Goal: Find contact information: Find contact information

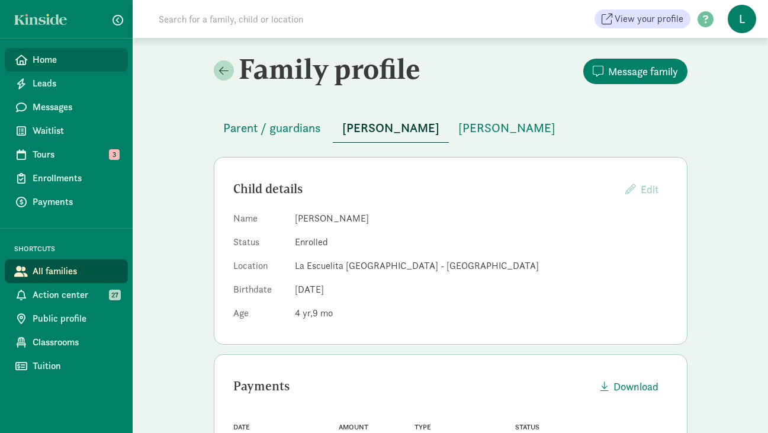
click at [55, 53] on span "Home" at bounding box center [76, 60] width 86 height 14
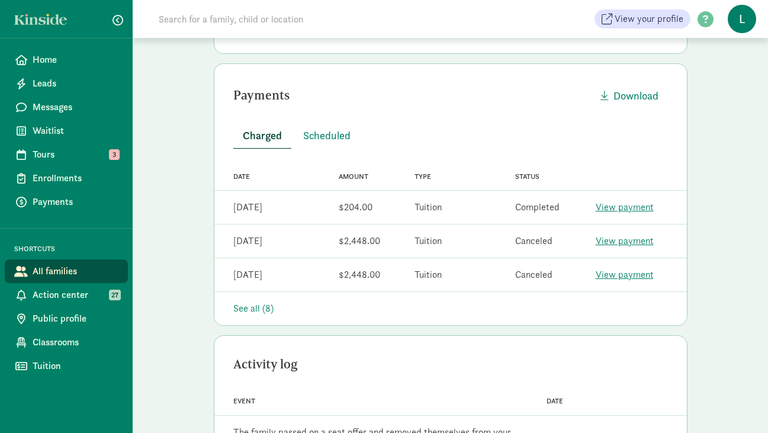
scroll to position [291, 0]
click at [239, 308] on div "See all (8)" at bounding box center [450, 308] width 435 height 14
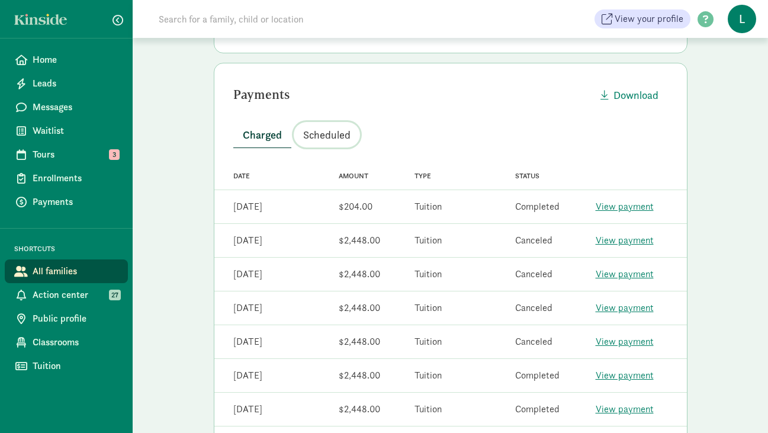
click at [325, 142] on button "Scheduled" at bounding box center [327, 134] width 66 height 25
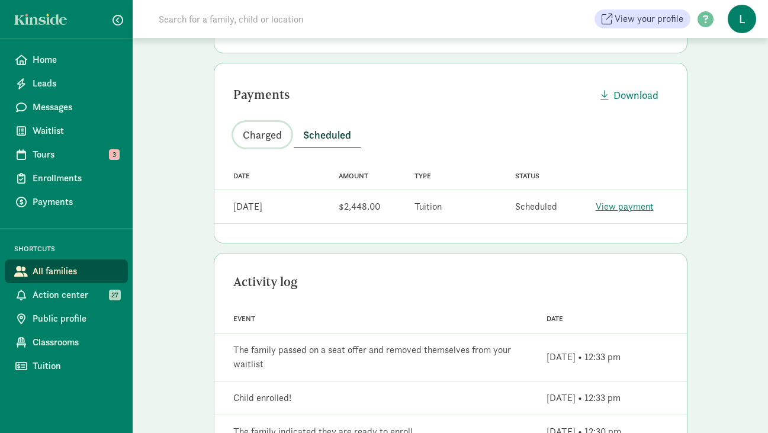
click at [258, 132] on span "Charged" at bounding box center [262, 135] width 39 height 16
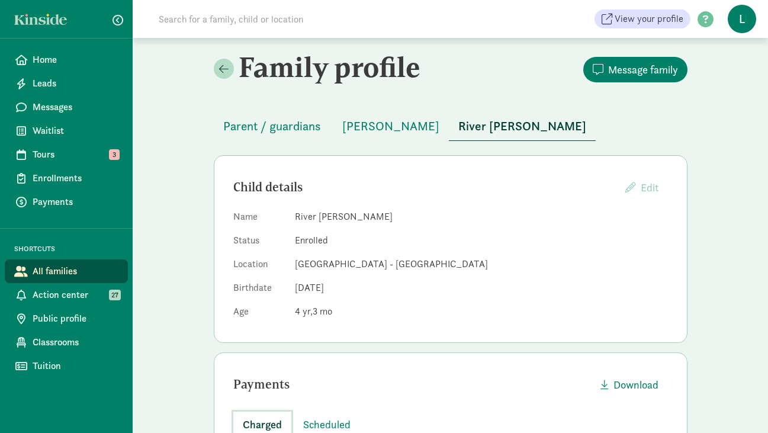
scroll to position [0, 0]
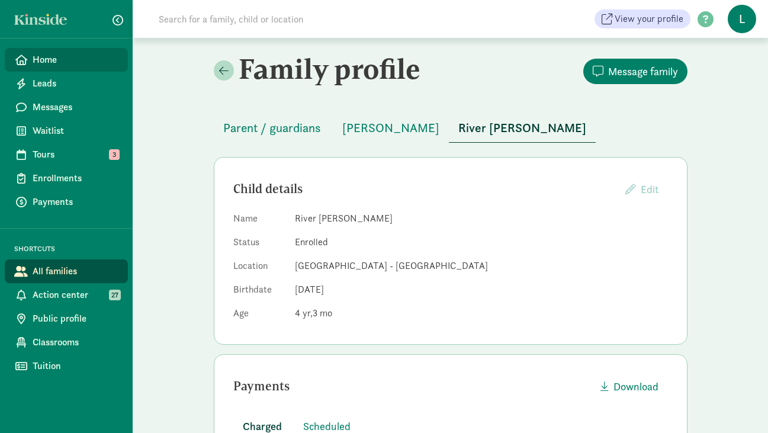
click at [65, 62] on span "Home" at bounding box center [76, 60] width 86 height 14
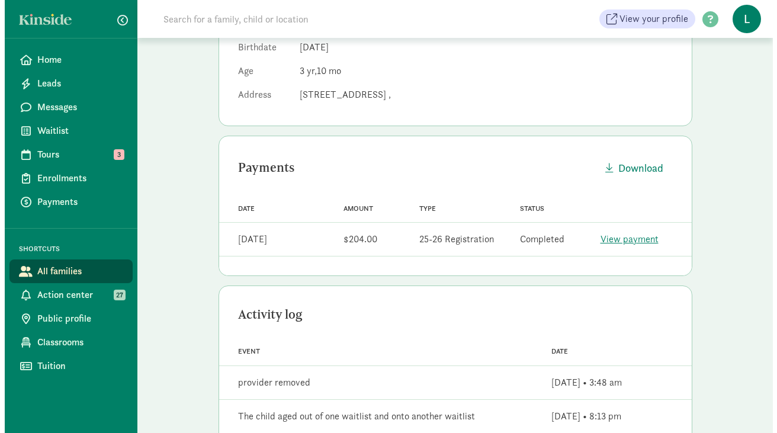
scroll to position [241, 0]
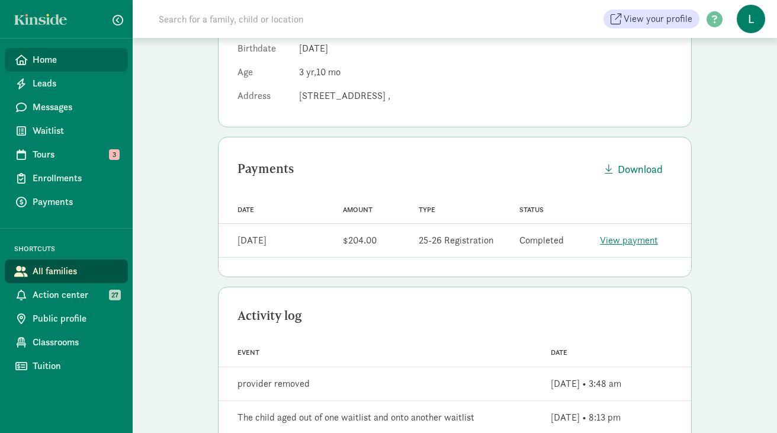
click at [43, 63] on span "Home" at bounding box center [76, 60] width 86 height 14
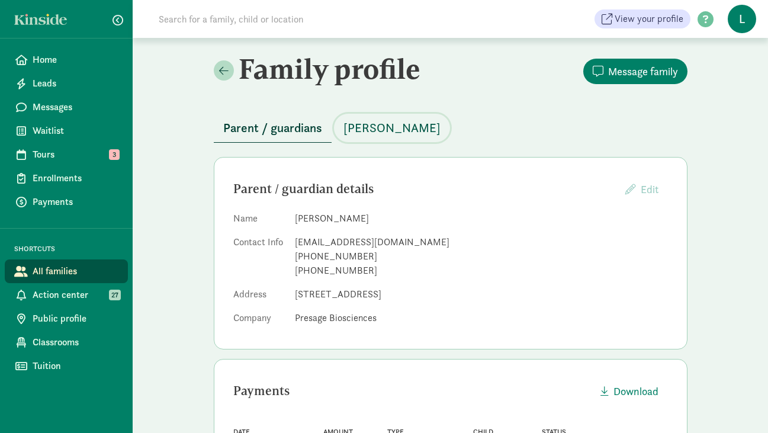
click at [385, 129] on span "Walker Grenley" at bounding box center [391, 127] width 97 height 19
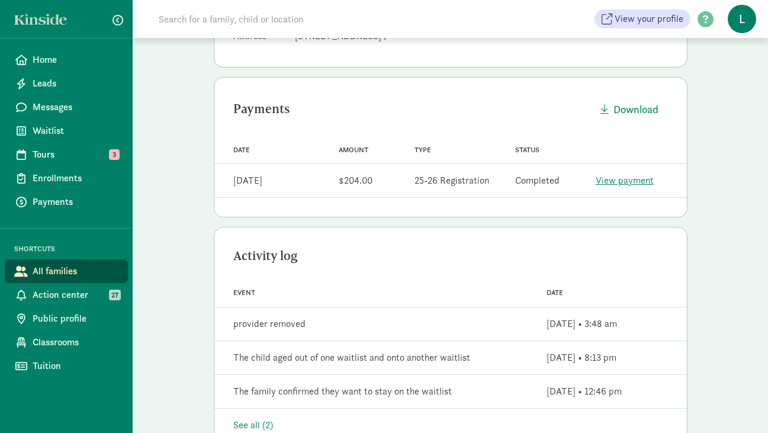
scroll to position [306, 0]
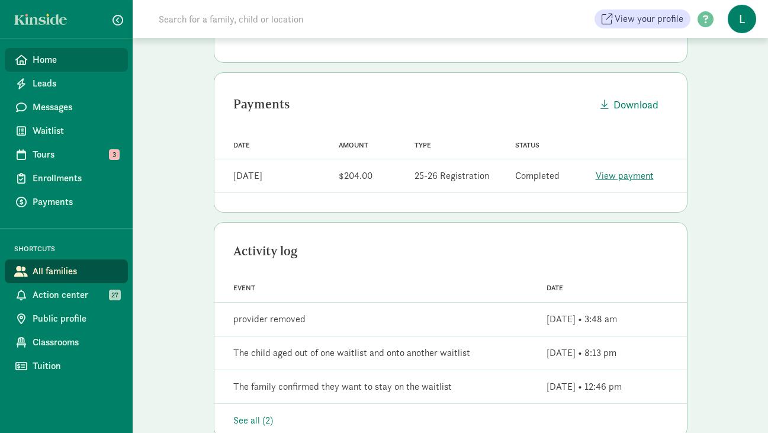
click at [45, 56] on span "Home" at bounding box center [76, 60] width 86 height 14
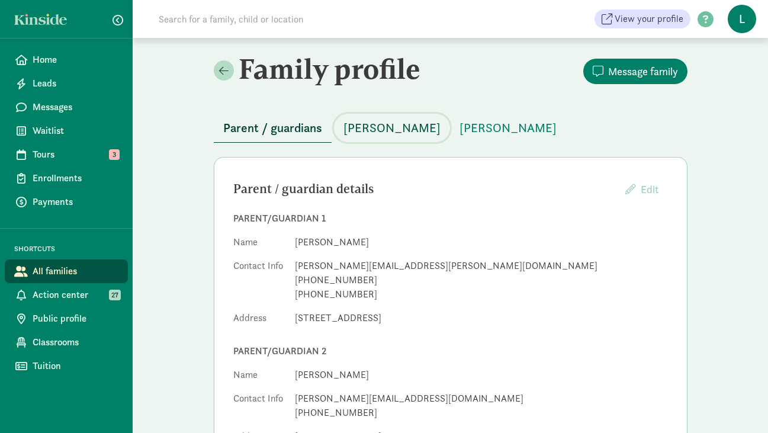
click at [380, 132] on span "[PERSON_NAME]" at bounding box center [391, 127] width 97 height 19
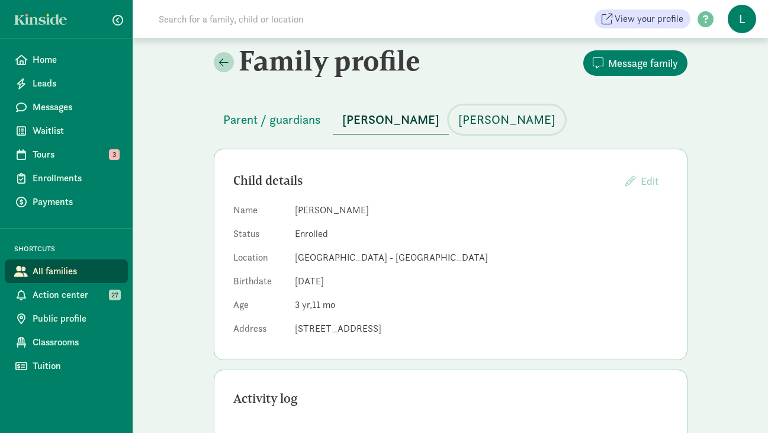
click at [481, 117] on span "[PERSON_NAME]" at bounding box center [506, 119] width 97 height 19
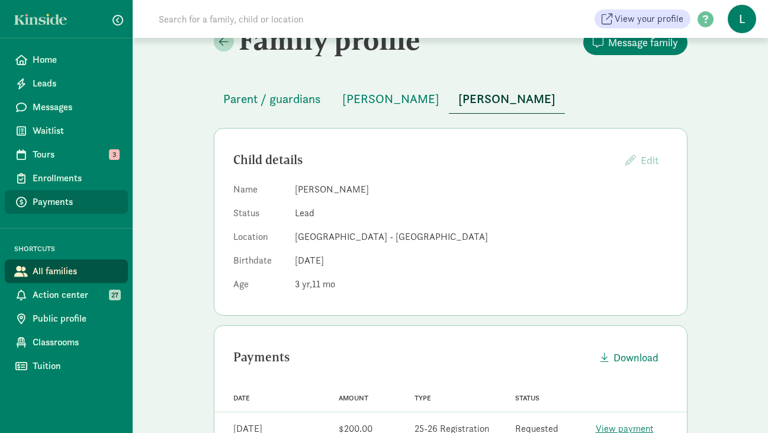
scroll to position [25, 0]
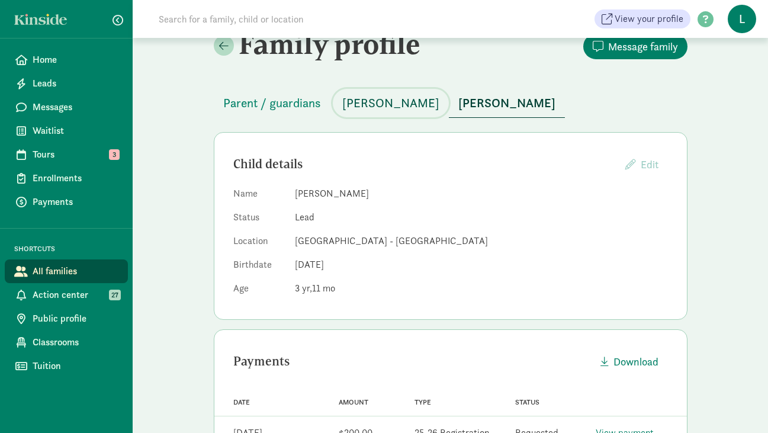
click at [384, 104] on span "[PERSON_NAME]" at bounding box center [390, 103] width 97 height 19
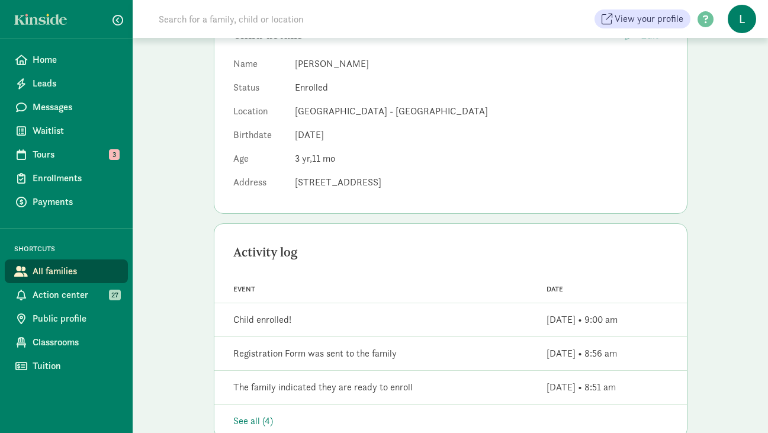
scroll to position [79, 0]
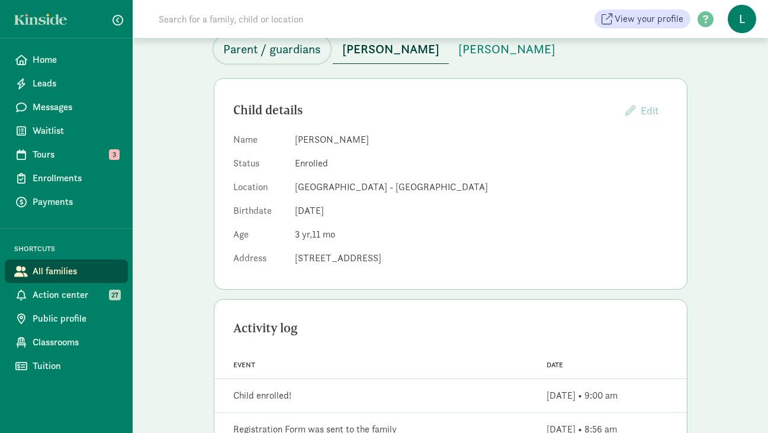
click at [301, 48] on span "Parent / guardians" at bounding box center [272, 49] width 98 height 19
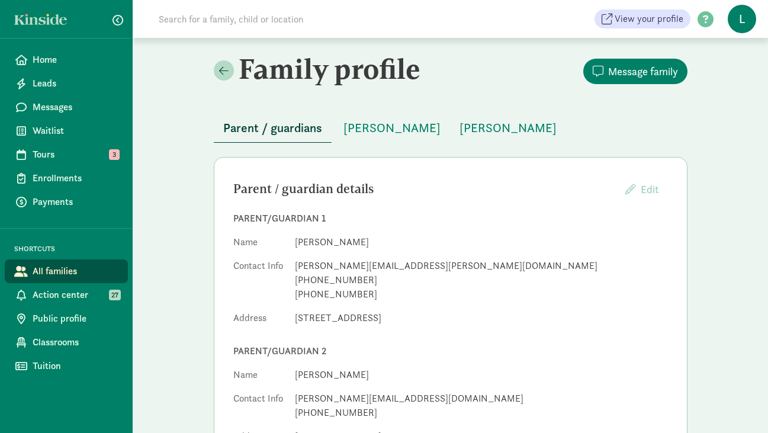
click at [227, 23] on input at bounding box center [318, 19] width 332 height 24
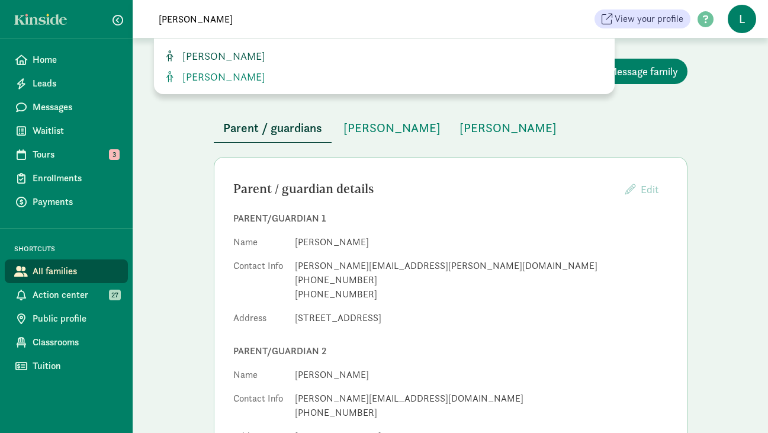
type input "benicio chahu"
click at [229, 52] on span "[PERSON_NAME]" at bounding box center [222, 56] width 88 height 14
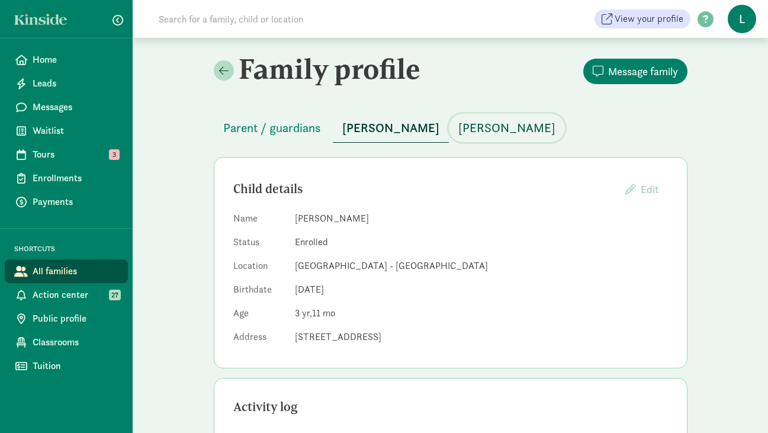
click at [470, 125] on span "[PERSON_NAME]" at bounding box center [506, 127] width 97 height 19
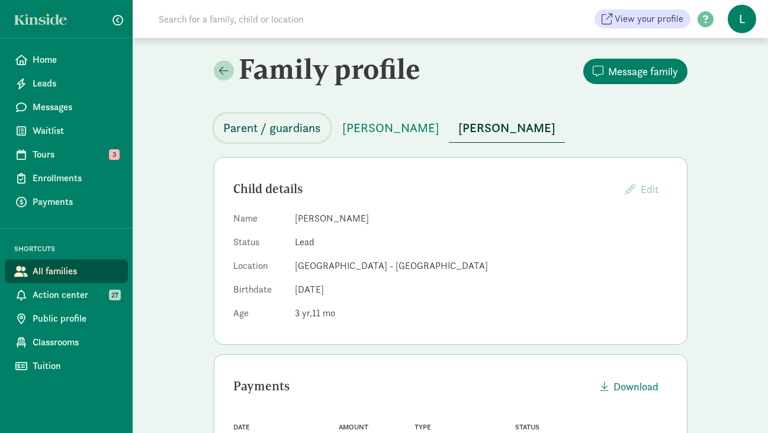
click at [258, 128] on span "Parent / guardians" at bounding box center [272, 127] width 98 height 19
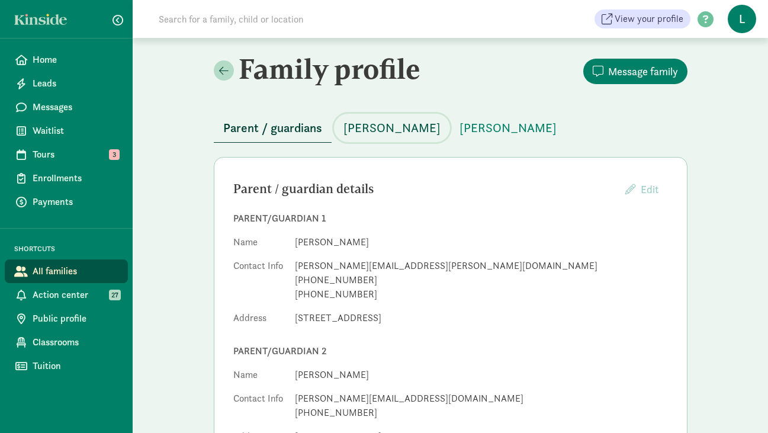
click at [383, 129] on span "[PERSON_NAME]" at bounding box center [391, 127] width 97 height 19
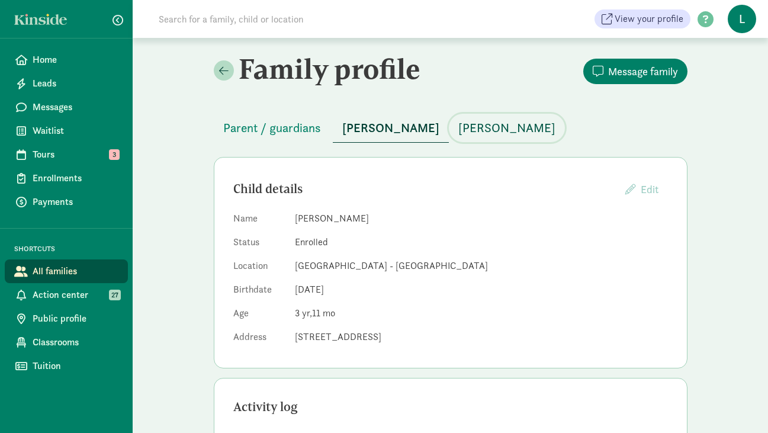
click at [473, 123] on span "[PERSON_NAME]" at bounding box center [506, 127] width 97 height 19
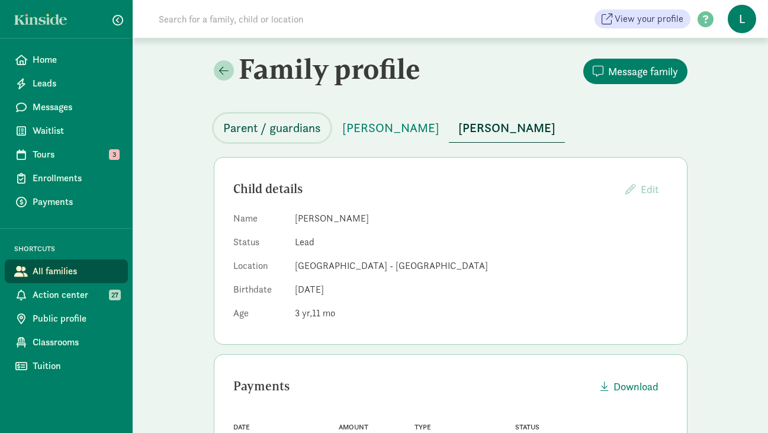
click at [272, 124] on span "Parent / guardians" at bounding box center [272, 127] width 98 height 19
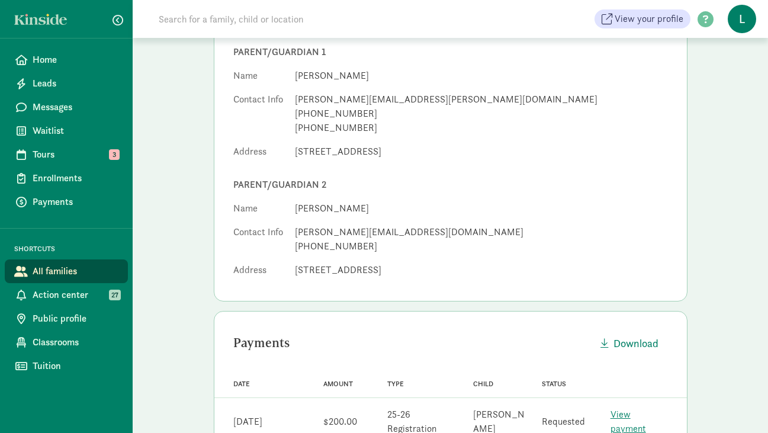
scroll to position [325, 0]
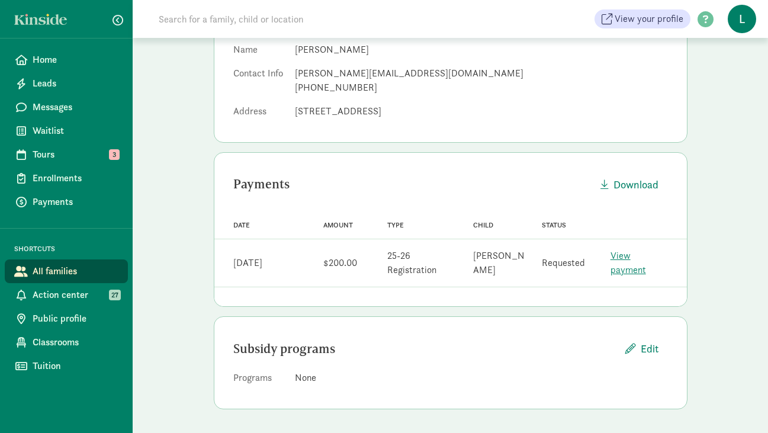
click at [240, 20] on input at bounding box center [318, 19] width 332 height 24
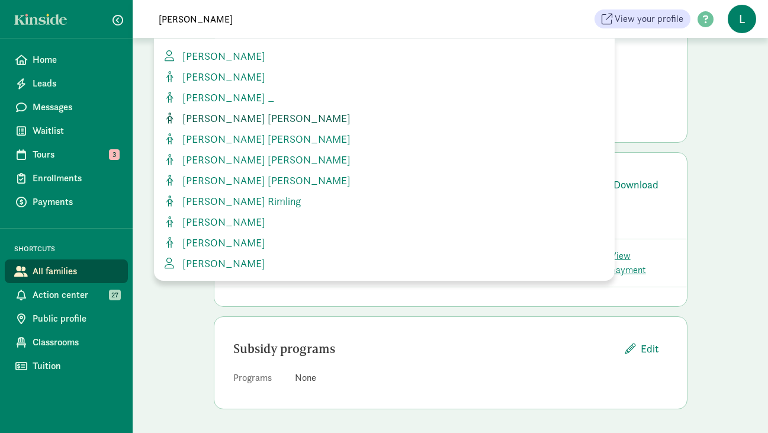
type input "[PERSON_NAME]"
click at [224, 112] on span "[PERSON_NAME] [PERSON_NAME]" at bounding box center [264, 118] width 173 height 14
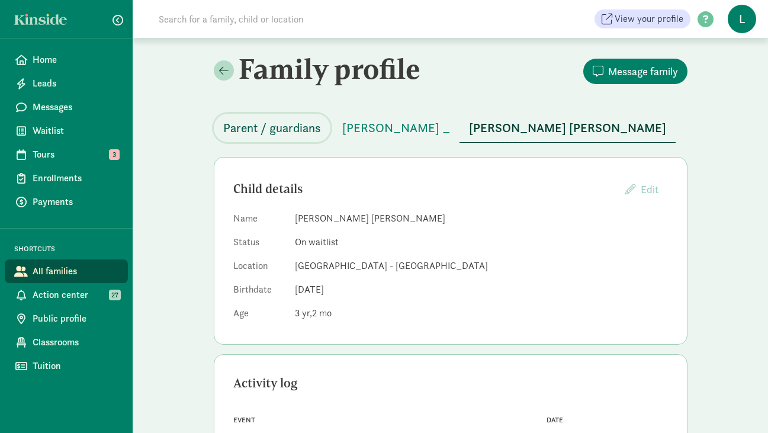
click at [287, 130] on span "Parent / guardians" at bounding box center [272, 127] width 98 height 19
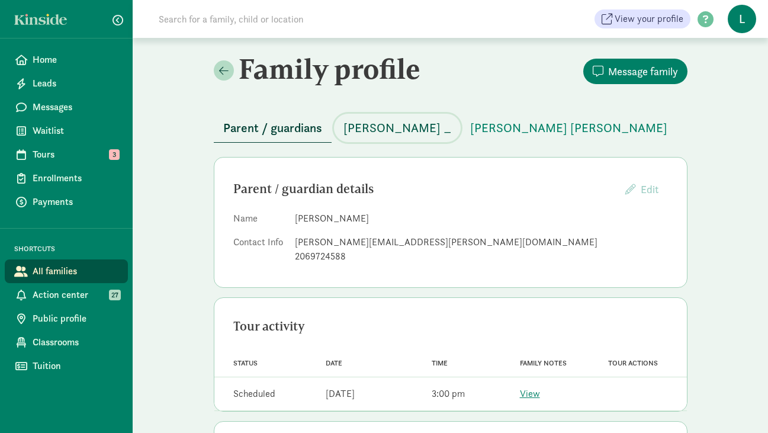
click at [374, 127] on span "[PERSON_NAME] _" at bounding box center [397, 127] width 108 height 19
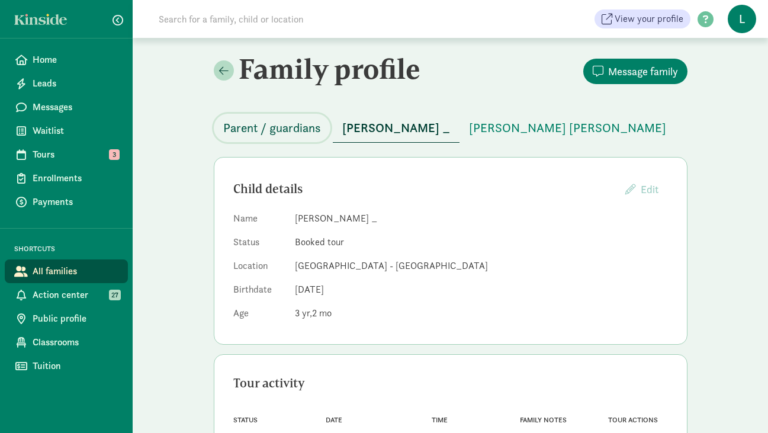
click at [291, 133] on span "Parent / guardians" at bounding box center [272, 127] width 98 height 19
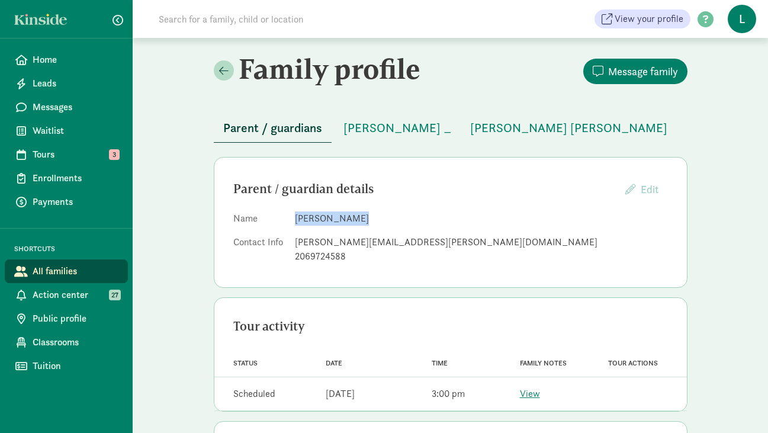
drag, startPoint x: 356, startPoint y: 217, endPoint x: 295, endPoint y: 221, distance: 61.7
click at [295, 220] on dd "Sheena Nguyen" at bounding box center [481, 218] width 373 height 14
copy dd "Sheena Nguyen"
